Goal: Task Accomplishment & Management: Complete application form

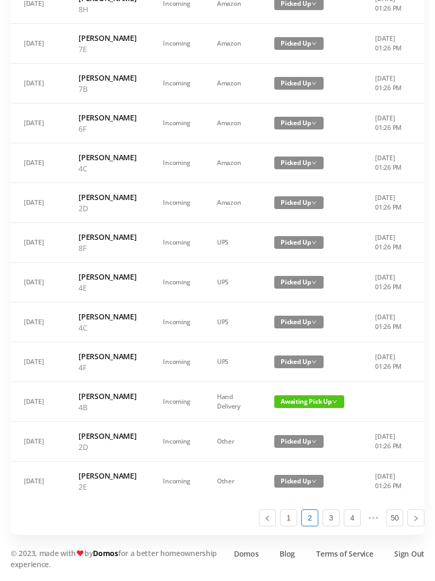
scroll to position [601, 0]
click at [289, 526] on link "1" at bounding box center [289, 518] width 16 height 16
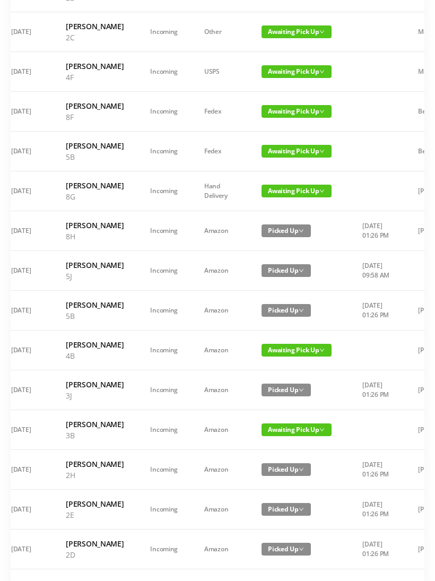
scroll to position [0, 11]
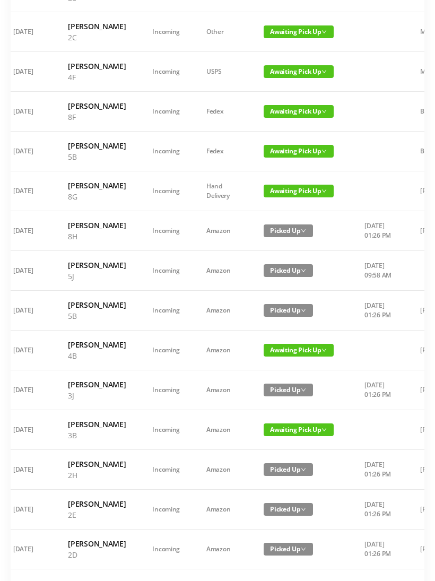
click at [286, 118] on span "Awaiting Pick Up" at bounding box center [299, 111] width 70 height 13
click at [284, 199] on link "Picked Up" at bounding box center [289, 198] width 69 height 17
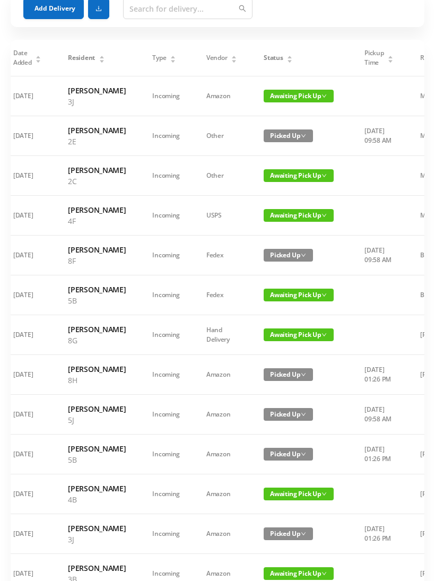
scroll to position [59, 0]
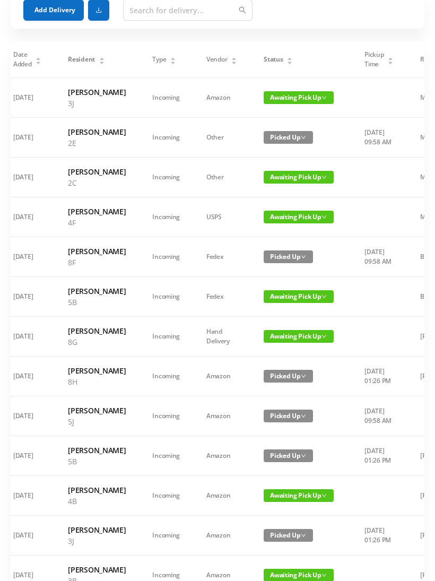
click at [286, 104] on span "Awaiting Pick Up" at bounding box center [299, 97] width 70 height 13
click at [282, 140] on link "Picked Up" at bounding box center [289, 140] width 69 height 17
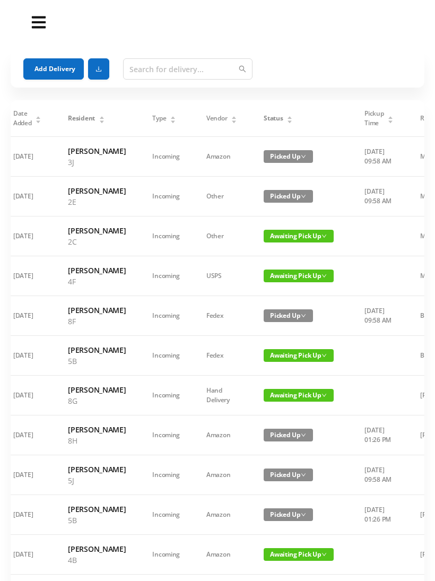
click at [51, 74] on button "Add Delivery" at bounding box center [53, 68] width 60 height 21
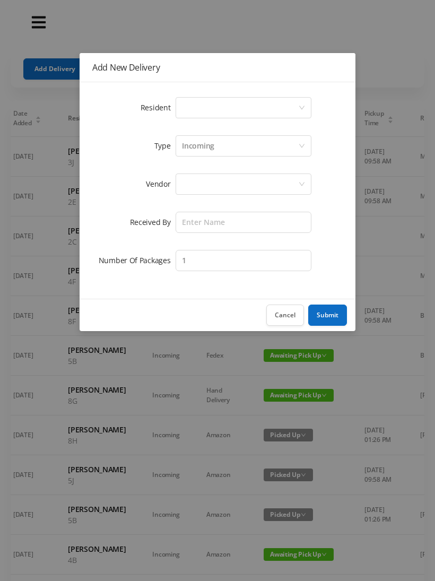
click at [211, 108] on div "Select a person" at bounding box center [240, 108] width 116 height 20
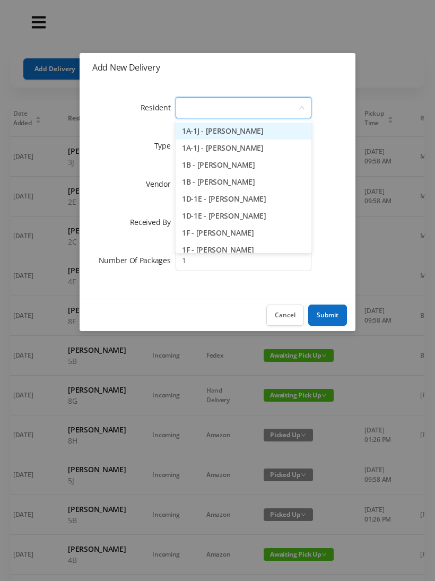
click at [257, 184] on li "1B - [PERSON_NAME]" at bounding box center [244, 181] width 136 height 17
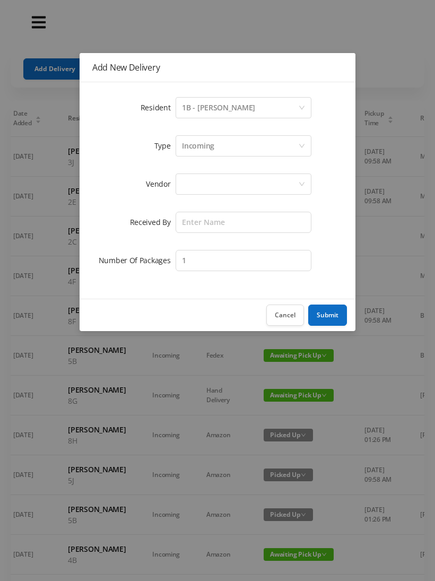
click at [204, 150] on div "Incoming" at bounding box center [198, 146] width 32 height 20
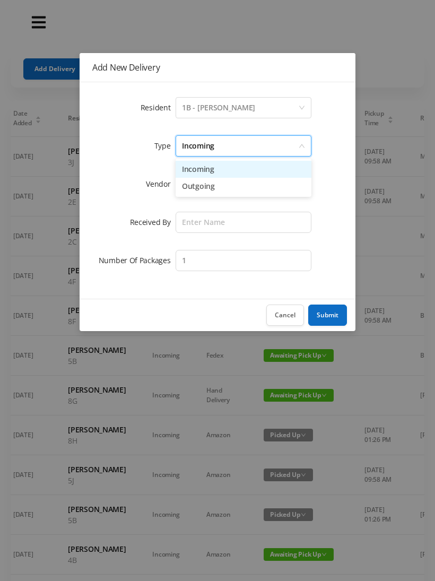
click at [204, 176] on li "Incoming" at bounding box center [244, 169] width 136 height 17
click at [202, 194] on div at bounding box center [240, 184] width 116 height 20
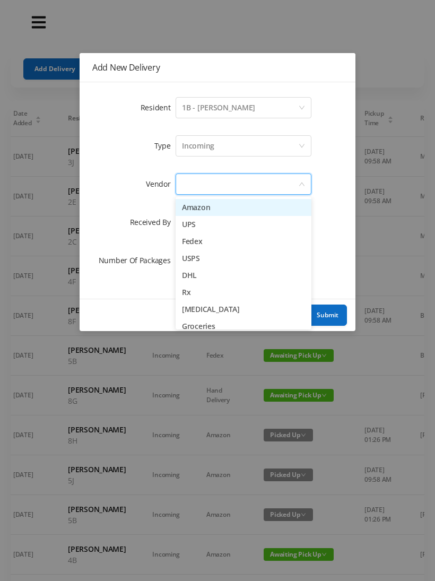
click at [204, 214] on li "Amazon" at bounding box center [244, 207] width 136 height 17
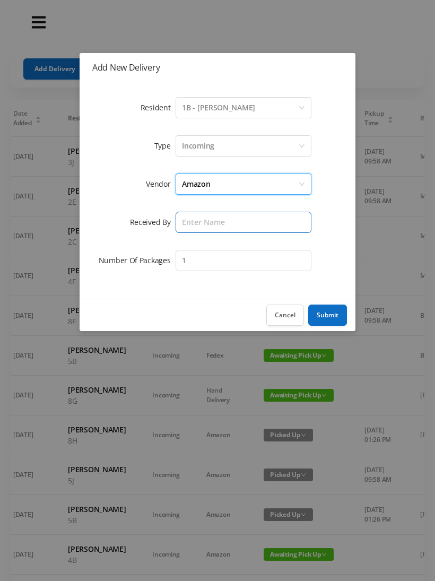
click at [201, 224] on input "text" at bounding box center [244, 222] width 136 height 21
type input "Melece"
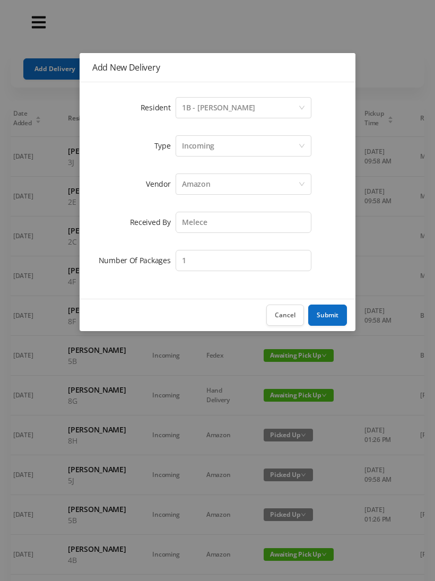
click at [331, 319] on button "Submit" at bounding box center [327, 314] width 39 height 21
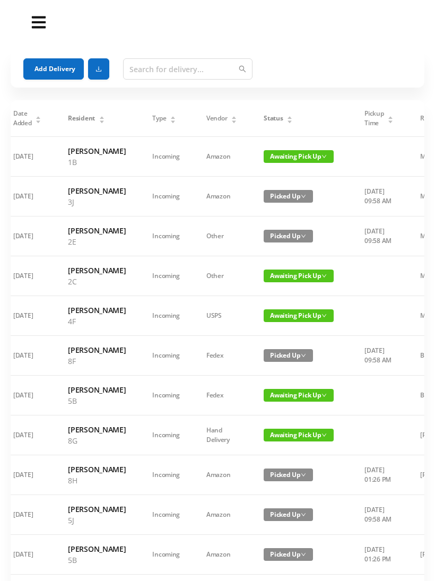
click at [56, 72] on button "Add Delivery" at bounding box center [53, 68] width 60 height 21
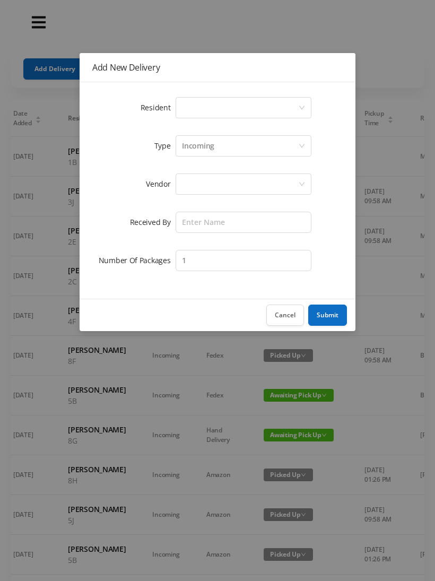
click at [210, 109] on div "Select a person" at bounding box center [240, 108] width 116 height 20
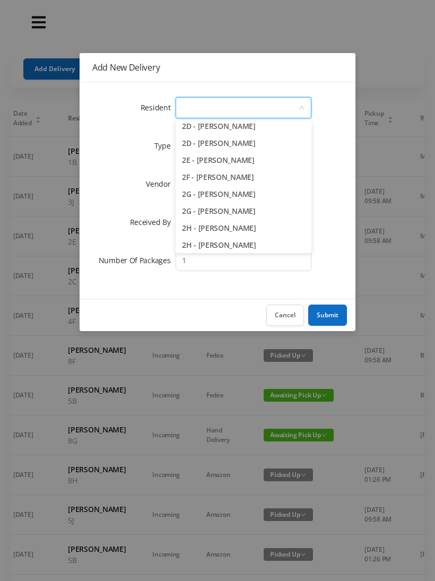
scroll to position [283, 0]
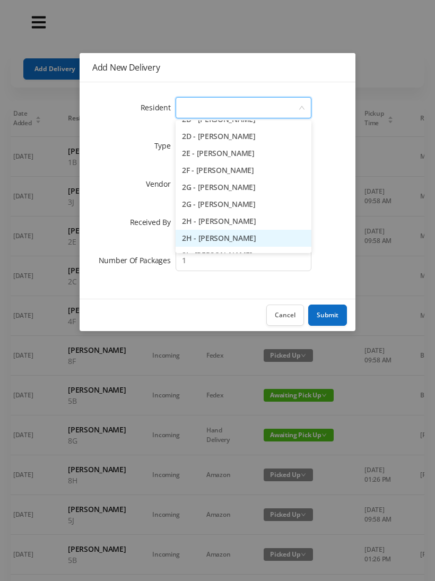
click at [256, 242] on li "2H - [PERSON_NAME]" at bounding box center [244, 238] width 136 height 17
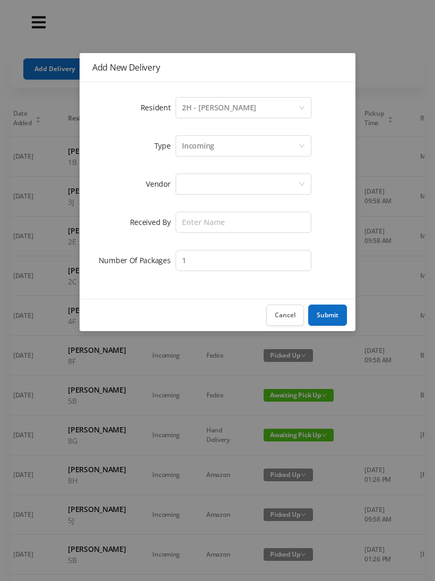
click at [211, 149] on div "Incoming" at bounding box center [198, 146] width 32 height 20
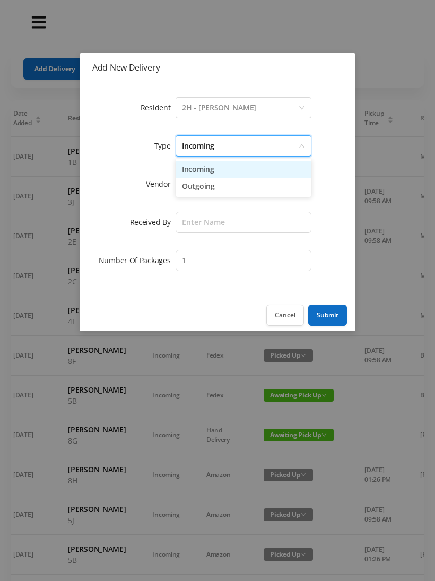
click at [206, 177] on li "Incoming" at bounding box center [244, 169] width 136 height 17
click at [199, 189] on div at bounding box center [240, 184] width 116 height 20
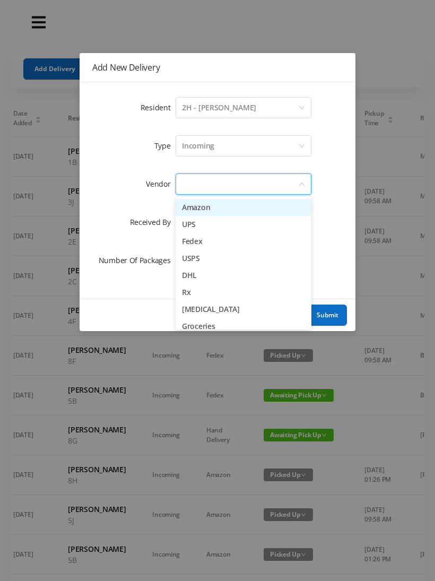
click at [204, 213] on li "Amazon" at bounding box center [244, 207] width 136 height 17
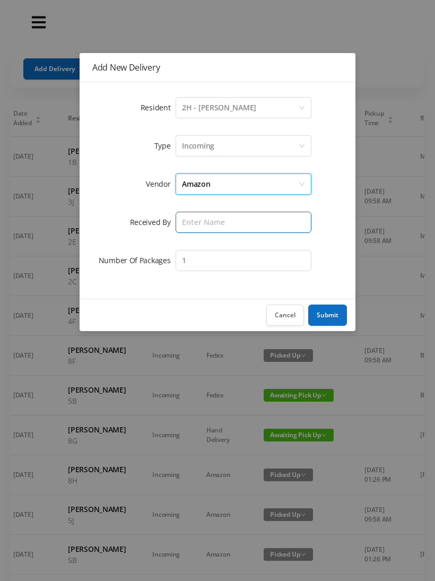
click at [203, 227] on input "text" at bounding box center [244, 222] width 136 height 21
type input "Melece"
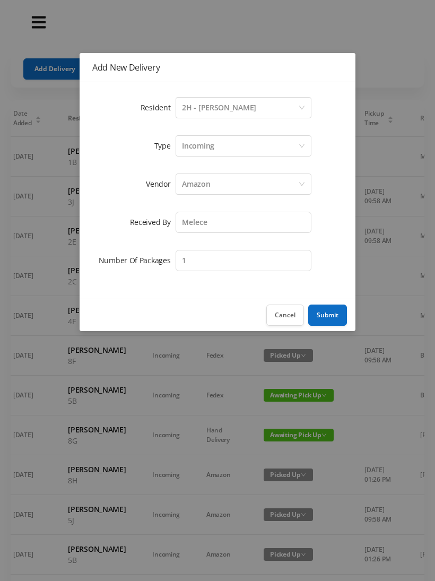
click at [335, 319] on button "Submit" at bounding box center [327, 314] width 39 height 21
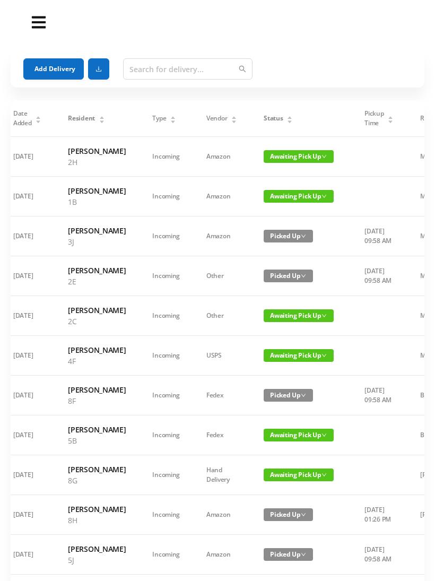
click at [60, 71] on button "Add Delivery" at bounding box center [53, 68] width 60 height 21
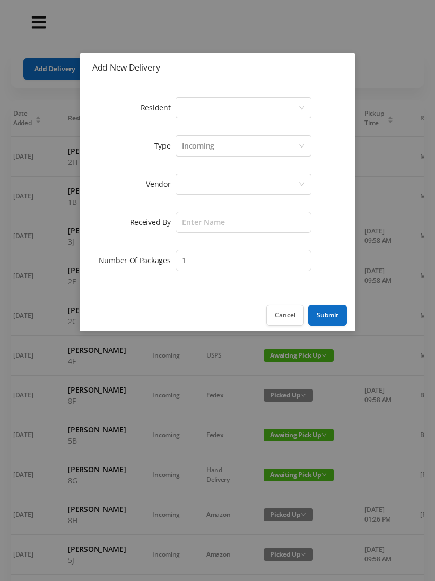
click at [233, 113] on div "Select a person" at bounding box center [240, 108] width 116 height 20
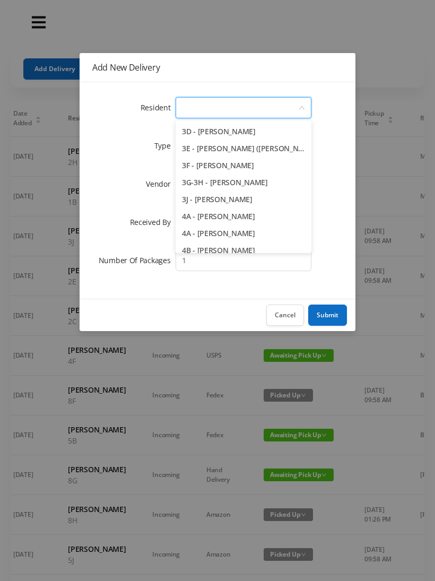
scroll to position [496, 0]
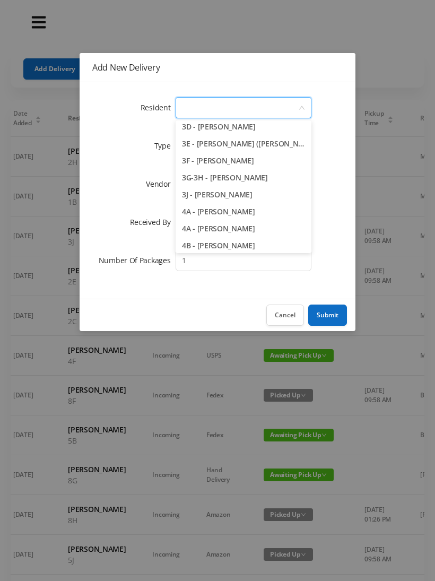
click at [250, 199] on li "3J - [PERSON_NAME]" at bounding box center [244, 194] width 136 height 17
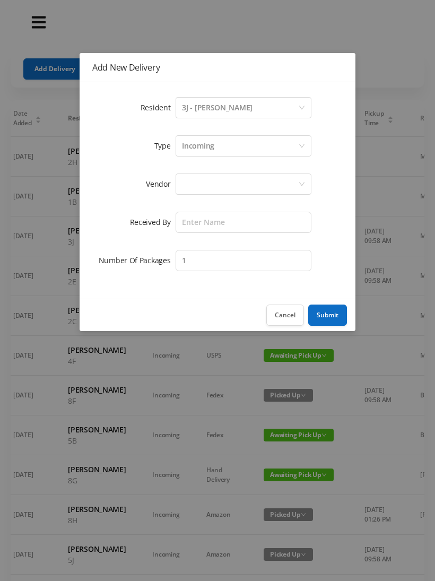
click at [221, 149] on div "Incoming" at bounding box center [240, 146] width 116 height 20
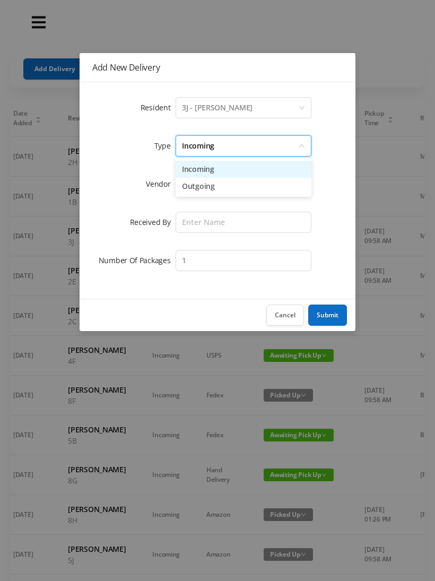
click at [213, 173] on li "Incoming" at bounding box center [244, 169] width 136 height 17
click at [209, 186] on div at bounding box center [240, 184] width 116 height 20
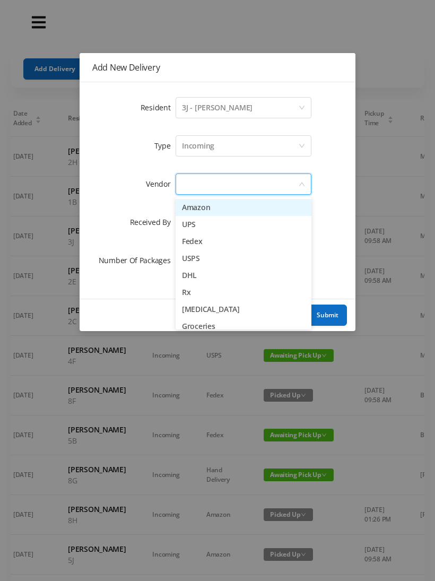
click at [211, 214] on li "Amazon" at bounding box center [244, 207] width 136 height 17
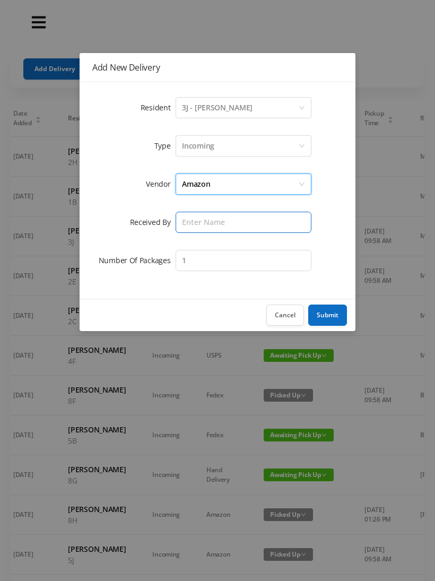
click at [202, 225] on input "text" at bounding box center [244, 222] width 136 height 21
type input "Melece"
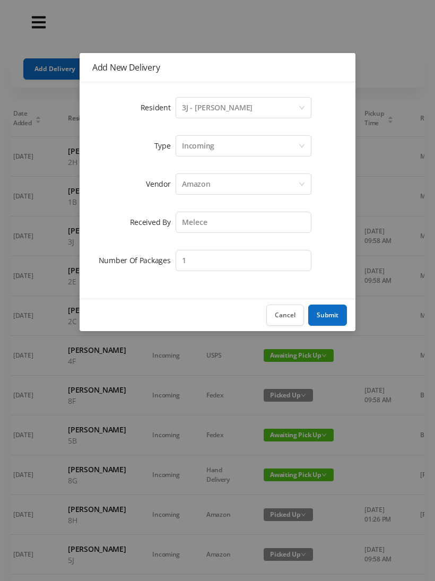
click at [333, 316] on button "Submit" at bounding box center [327, 314] width 39 height 21
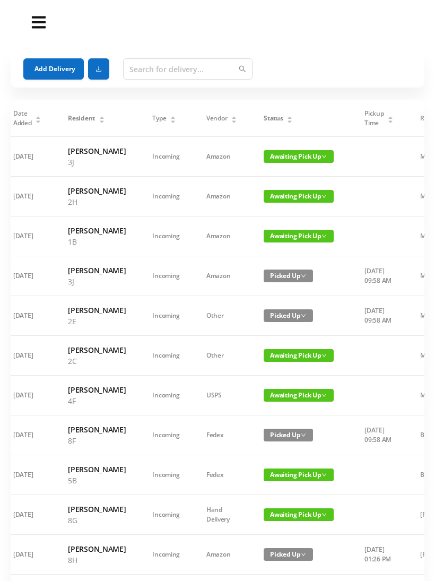
click at [58, 74] on button "Add Delivery" at bounding box center [53, 68] width 60 height 21
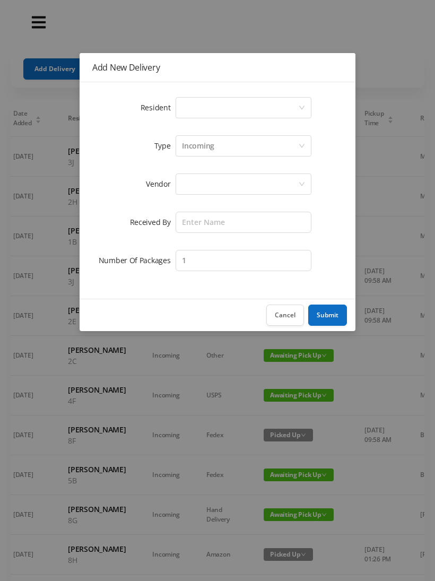
click at [224, 110] on div "Select a person" at bounding box center [240, 108] width 116 height 20
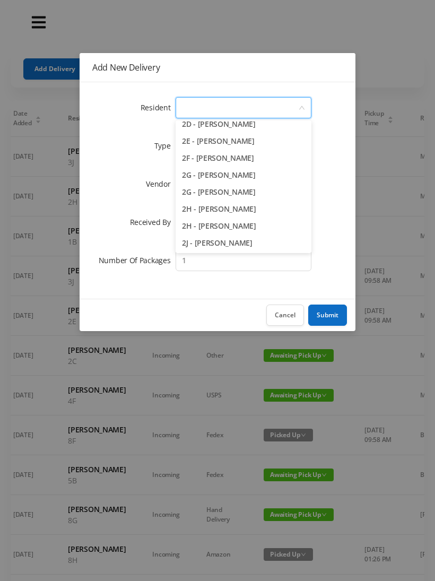
scroll to position [297, 0]
click at [251, 227] on li "2H - [PERSON_NAME]" at bounding box center [244, 224] width 136 height 17
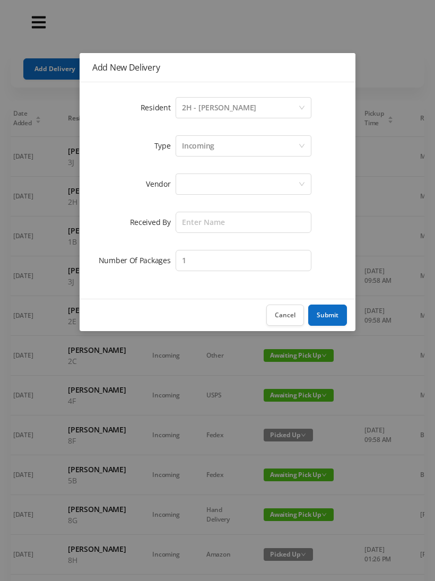
click at [291, 312] on button "Cancel" at bounding box center [285, 314] width 38 height 21
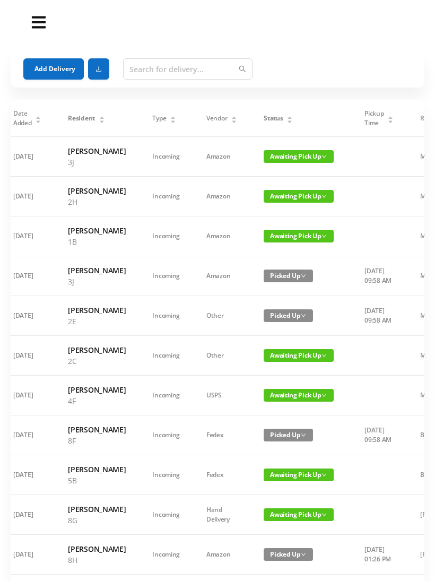
click at [65, 66] on button "Add Delivery" at bounding box center [53, 68] width 60 height 21
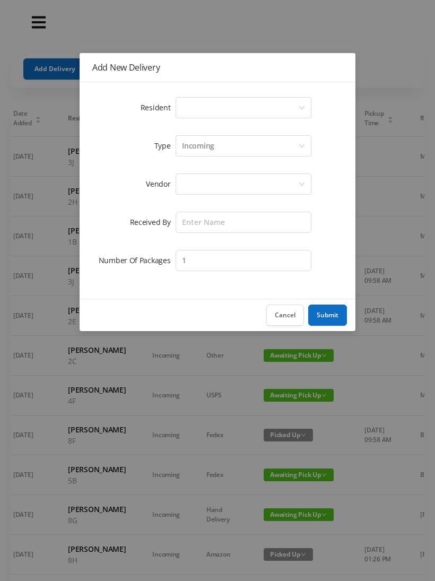
click at [222, 110] on div "Select a person" at bounding box center [240, 108] width 116 height 20
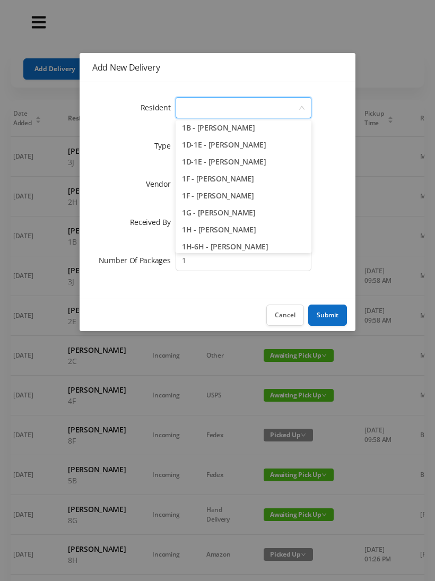
scroll to position [57, 0]
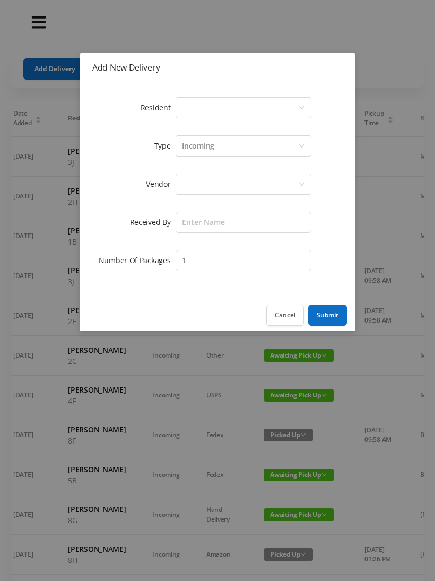
click at [288, 315] on button "Cancel" at bounding box center [285, 314] width 38 height 21
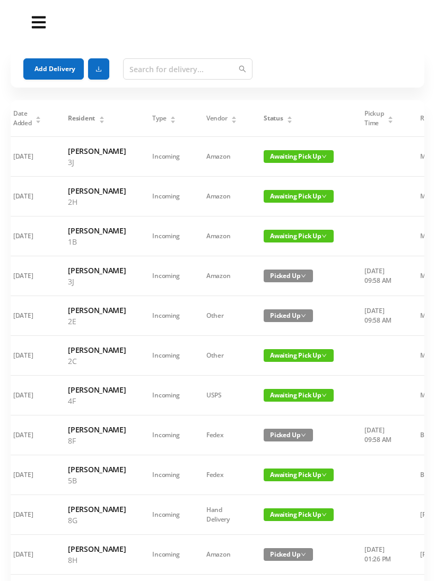
click at [57, 72] on button "Add Delivery" at bounding box center [53, 68] width 60 height 21
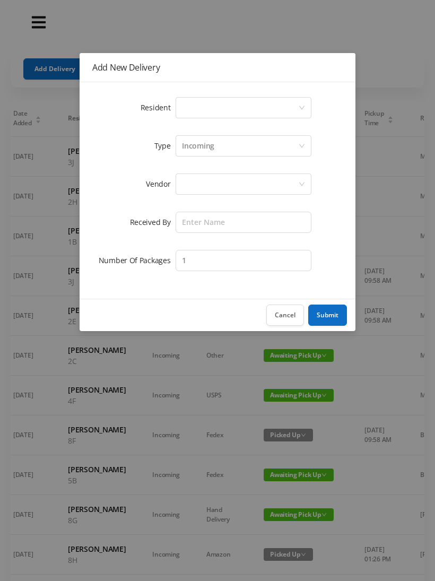
click at [220, 108] on div "Select a person" at bounding box center [240, 108] width 116 height 20
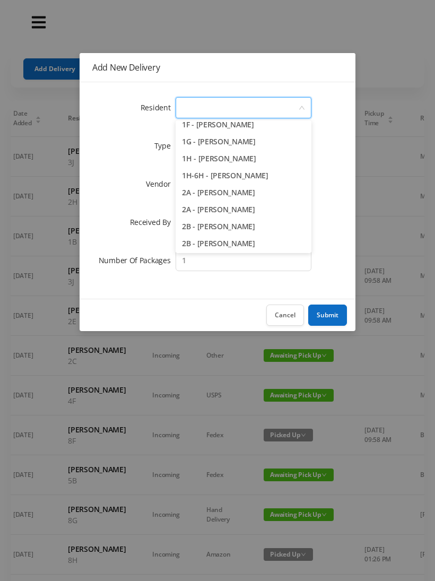
scroll to position [113, 0]
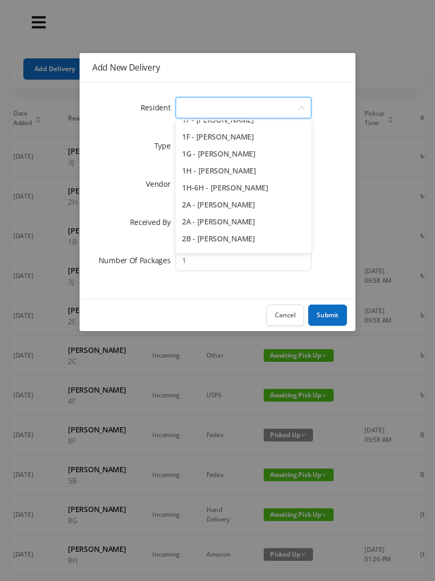
click at [275, 171] on li "1H - [PERSON_NAME]" at bounding box center [244, 170] width 136 height 17
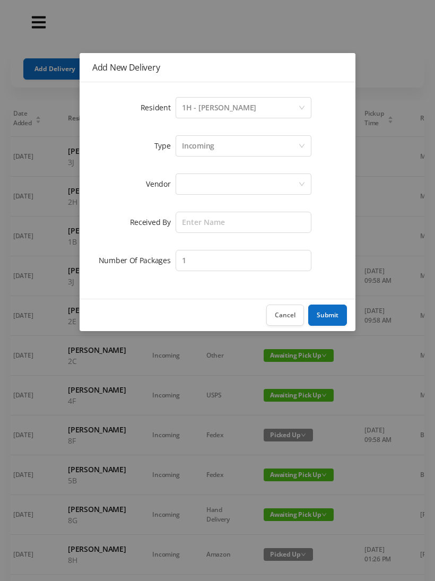
click at [222, 149] on div "Incoming" at bounding box center [240, 146] width 116 height 20
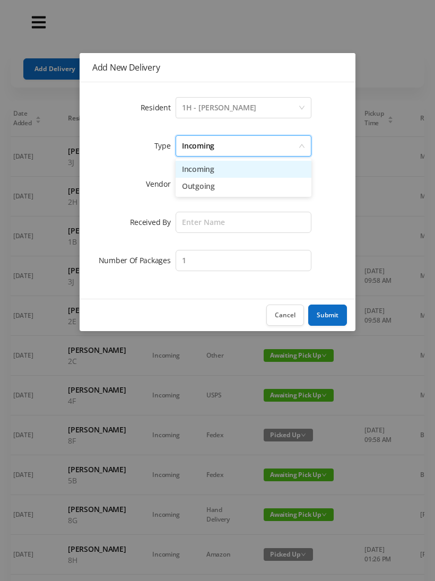
click at [214, 170] on li "Incoming" at bounding box center [244, 169] width 136 height 17
click at [211, 185] on div at bounding box center [240, 184] width 116 height 20
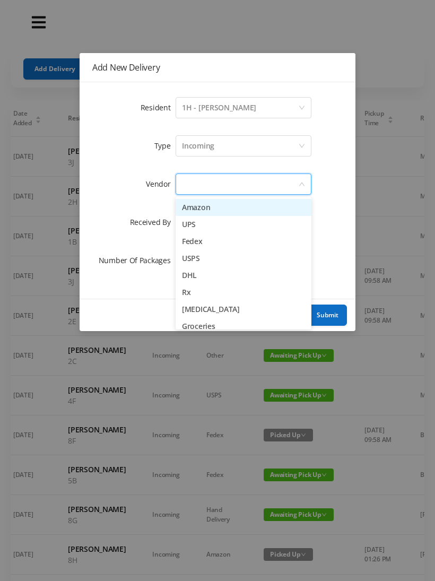
click at [214, 211] on li "Amazon" at bounding box center [244, 207] width 136 height 17
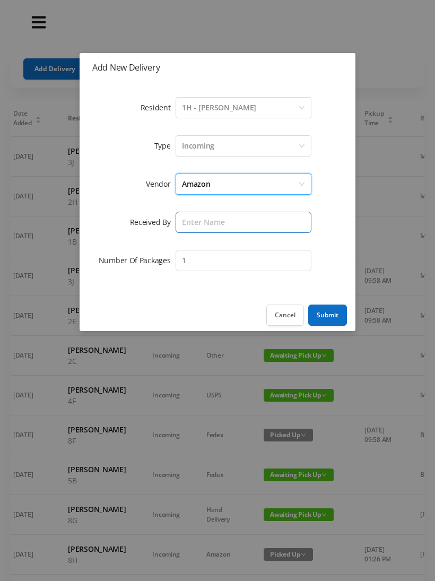
click at [214, 224] on input "text" at bounding box center [244, 222] width 136 height 21
type input "Melce"
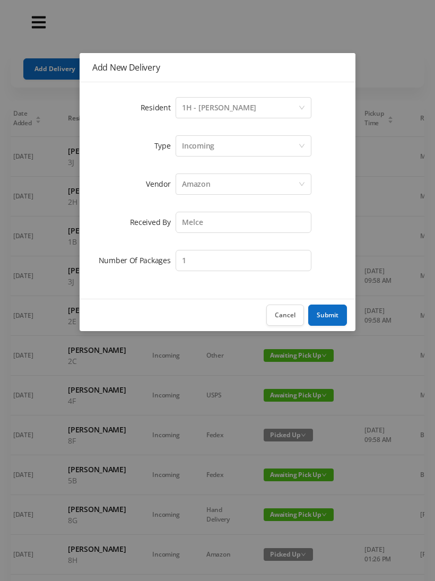
click at [336, 314] on button "Submit" at bounding box center [327, 314] width 39 height 21
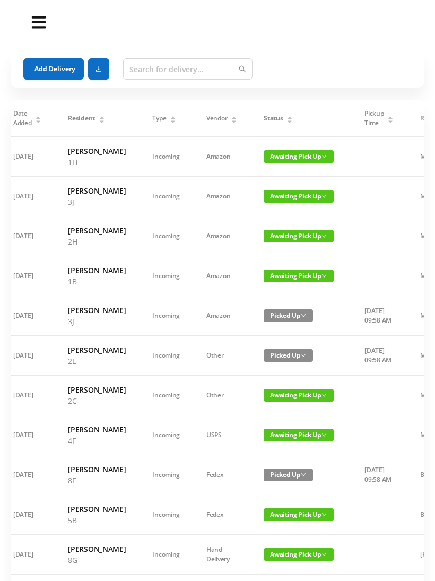
click at [60, 60] on button "Add Delivery" at bounding box center [53, 68] width 60 height 21
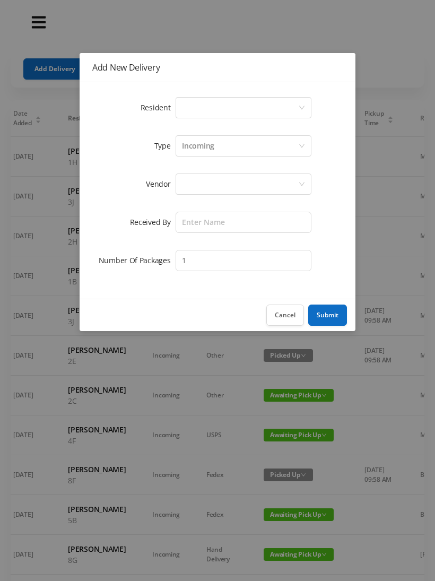
click at [237, 110] on div "Select a person" at bounding box center [240, 108] width 116 height 20
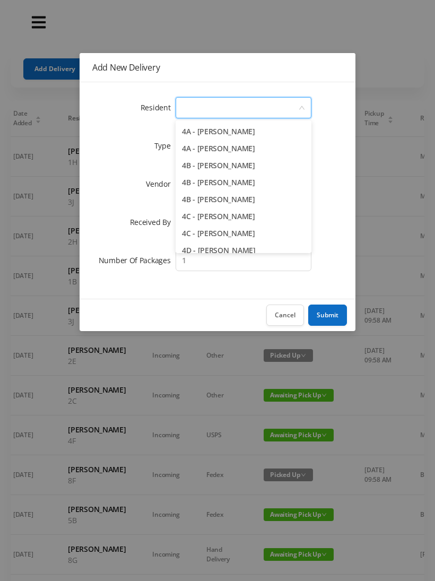
scroll to position [581, 0]
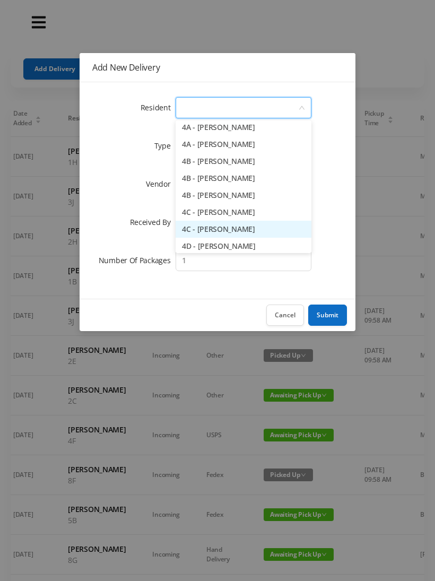
click at [244, 231] on li "4C - [PERSON_NAME]" at bounding box center [244, 229] width 136 height 17
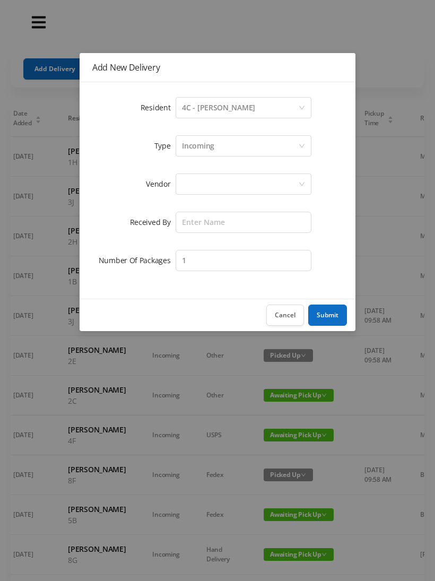
click at [222, 150] on div "Incoming" at bounding box center [240, 146] width 116 height 20
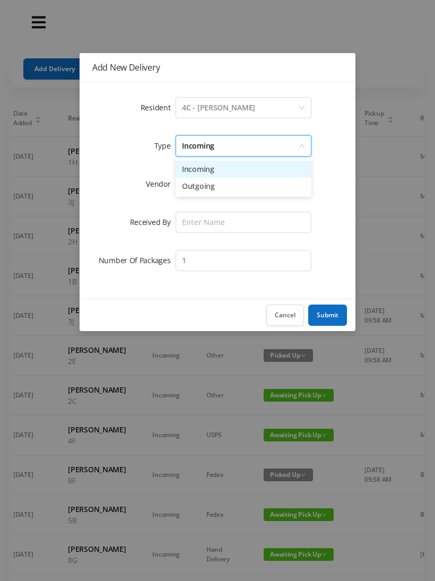
click at [216, 172] on li "Incoming" at bounding box center [244, 169] width 136 height 17
click at [211, 184] on div at bounding box center [240, 184] width 116 height 20
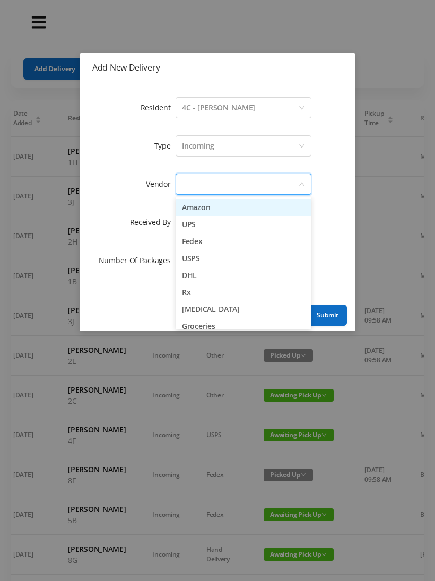
click at [211, 211] on li "Amazon" at bounding box center [244, 207] width 136 height 17
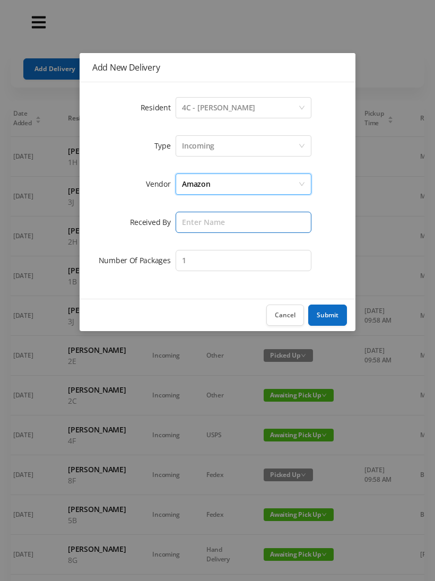
click at [207, 228] on input "text" at bounding box center [244, 222] width 136 height 21
type input "Melece"
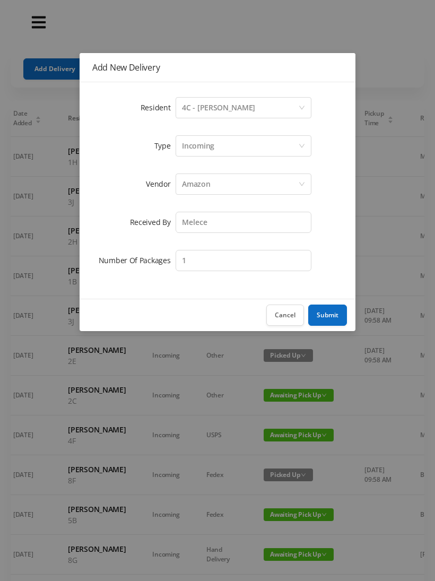
click at [335, 319] on button "Submit" at bounding box center [327, 314] width 39 height 21
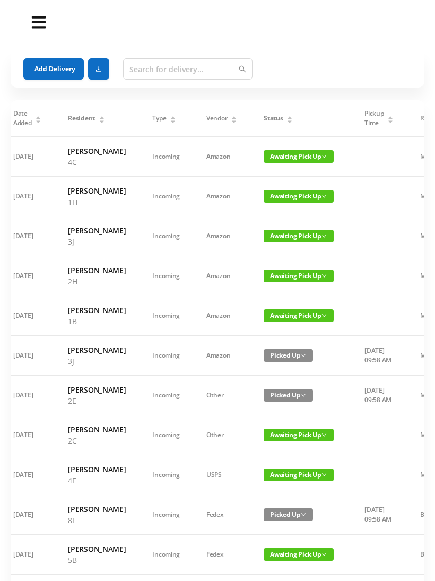
click at [58, 74] on button "Add Delivery" at bounding box center [53, 68] width 60 height 21
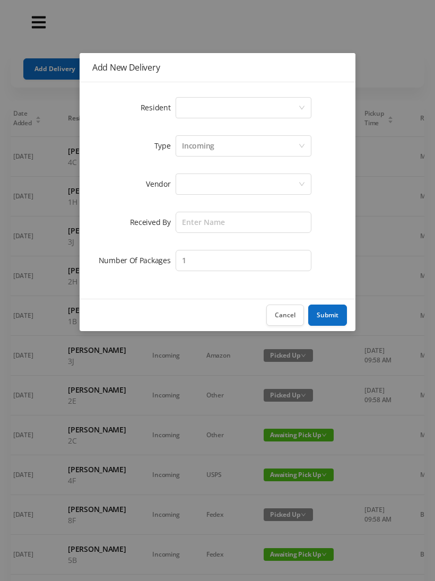
click at [216, 106] on div "Select a person" at bounding box center [240, 108] width 116 height 20
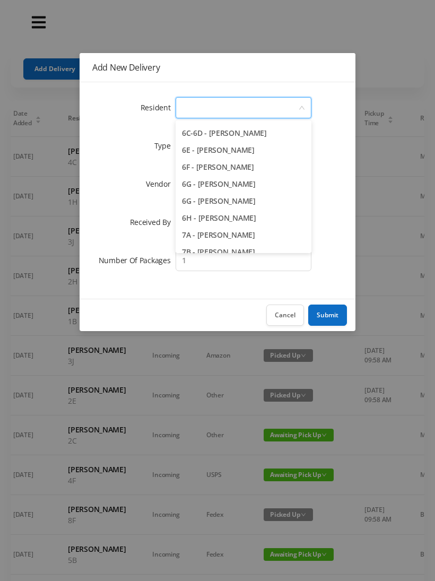
scroll to position [1122, 0]
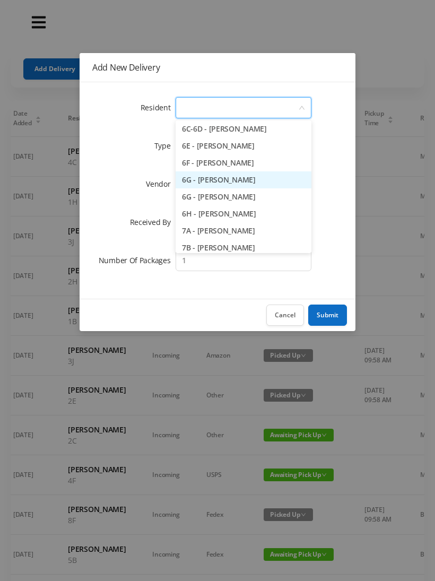
click at [270, 181] on li "6G - [PERSON_NAME]" at bounding box center [244, 179] width 136 height 17
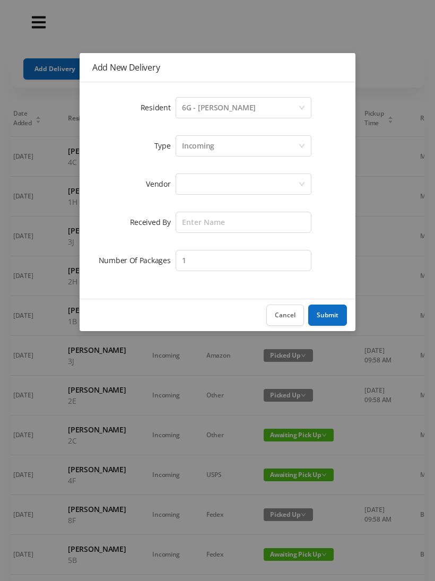
click at [217, 147] on div "Incoming" at bounding box center [240, 146] width 116 height 20
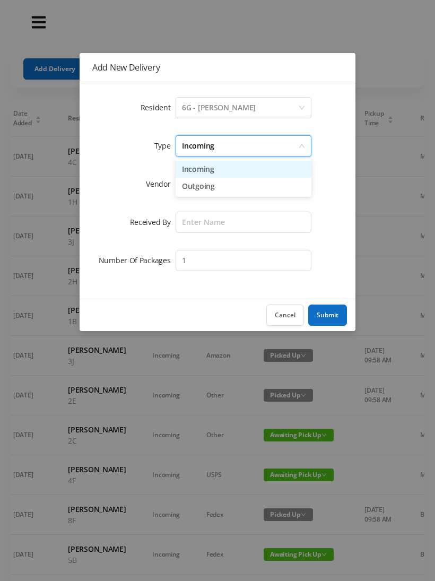
click at [211, 174] on li "Incoming" at bounding box center [244, 169] width 136 height 17
click at [204, 190] on div at bounding box center [240, 184] width 116 height 20
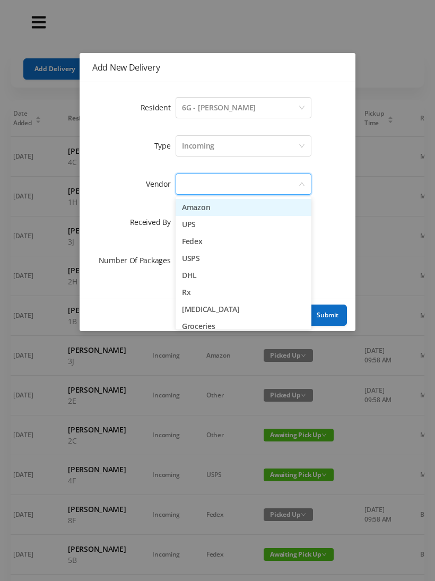
click at [208, 212] on li "Amazon" at bounding box center [244, 207] width 136 height 17
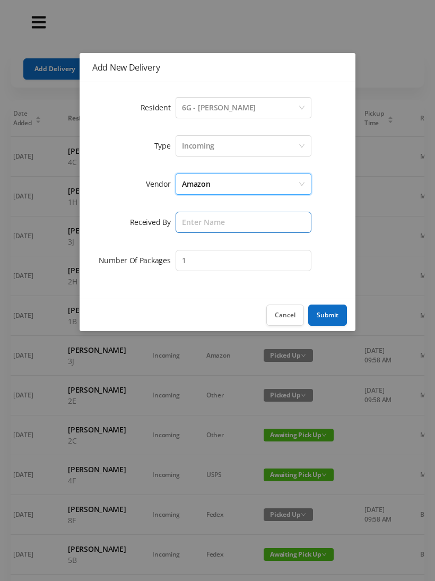
click at [203, 225] on input "text" at bounding box center [244, 222] width 136 height 21
type input "Melece"
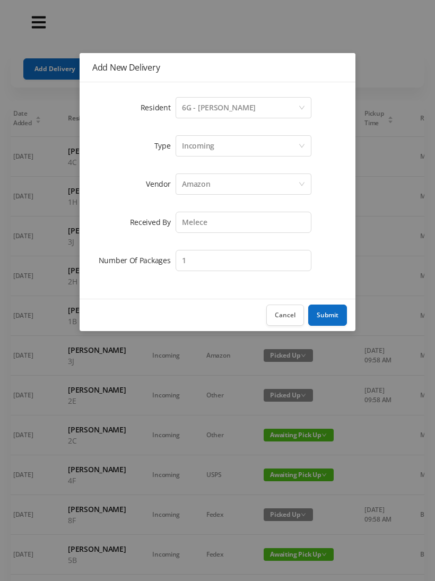
click at [330, 320] on button "Submit" at bounding box center [327, 314] width 39 height 21
